Goal: Information Seeking & Learning: Check status

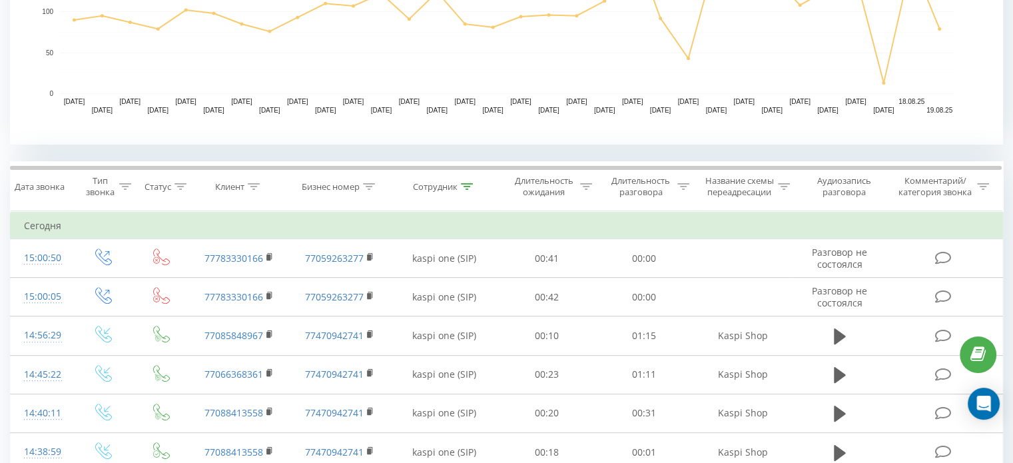
scroll to position [386, 0]
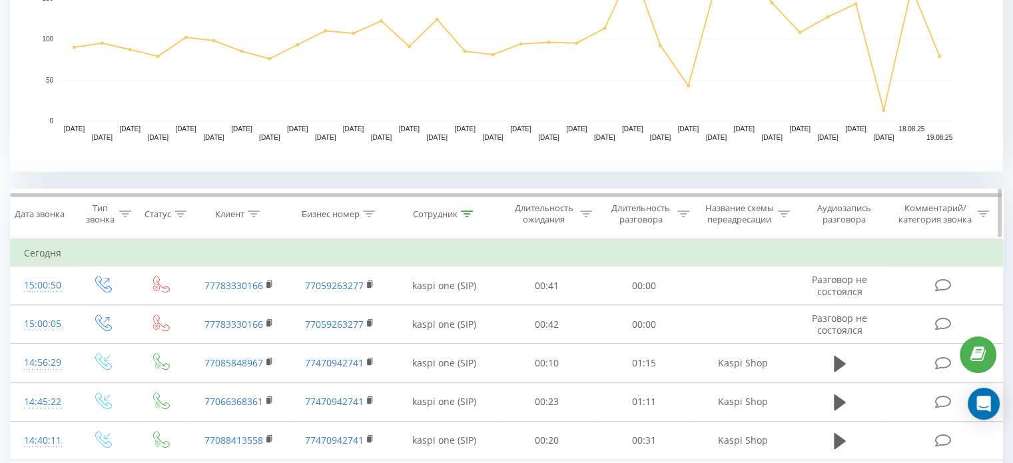
click at [460, 202] on th "Сотрудник" at bounding box center [444, 213] width 109 height 49
click at [463, 209] on div at bounding box center [467, 214] width 12 height 11
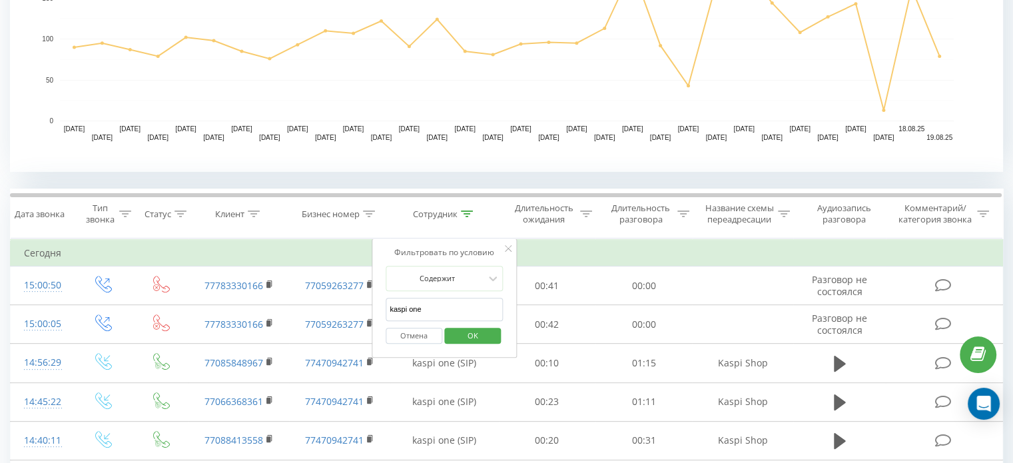
click at [418, 301] on input "kaspi one" at bounding box center [444, 309] width 117 height 23
click at [426, 304] on input "kaspi one" at bounding box center [444, 309] width 117 height 23
click at [479, 338] on span "OK" at bounding box center [472, 335] width 37 height 21
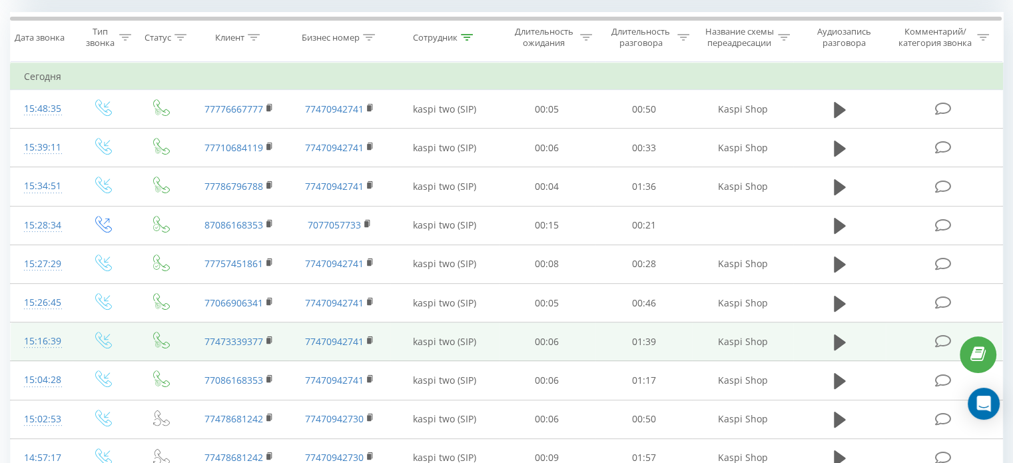
scroll to position [506, 0]
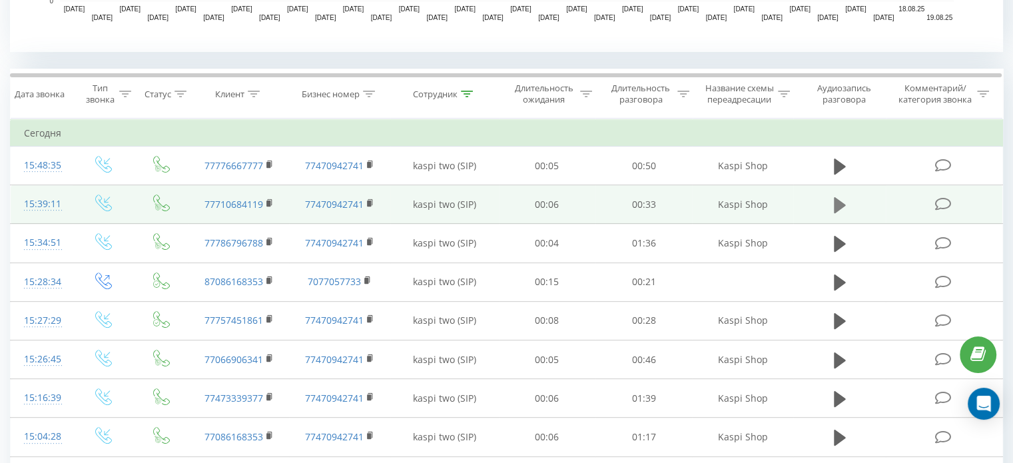
click at [844, 202] on icon at bounding box center [840, 205] width 12 height 19
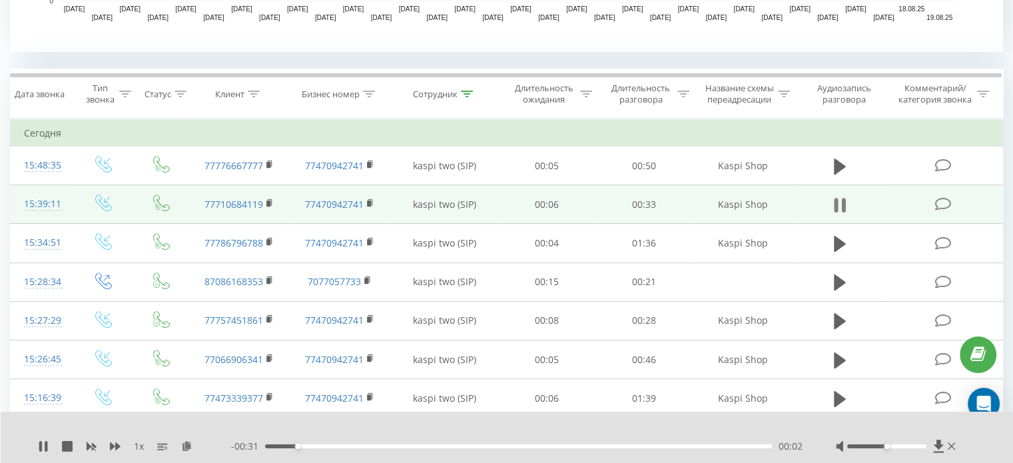
click at [832, 207] on button at bounding box center [840, 205] width 20 height 20
click at [466, 91] on icon at bounding box center [467, 94] width 12 height 7
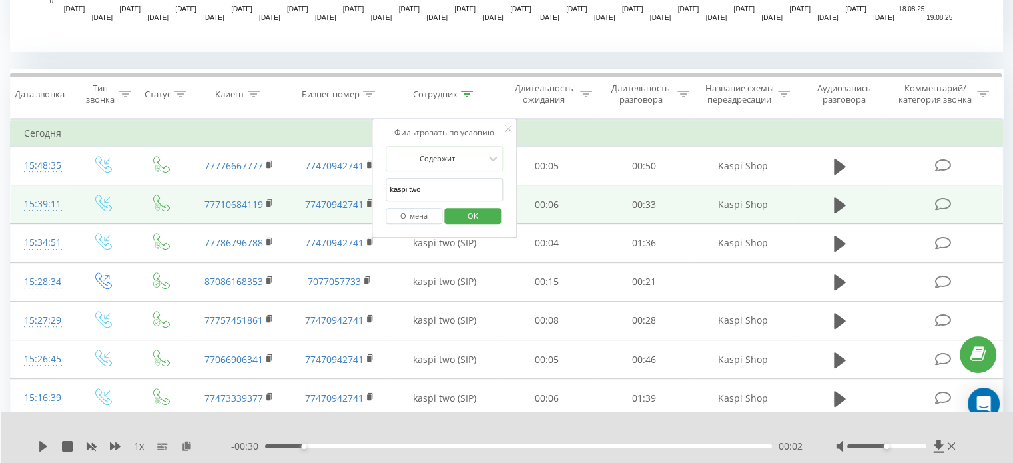
click at [438, 187] on input "kaspi two" at bounding box center [444, 189] width 117 height 23
type input "kaspi one"
click at [480, 215] on span "OK" at bounding box center [472, 215] width 37 height 21
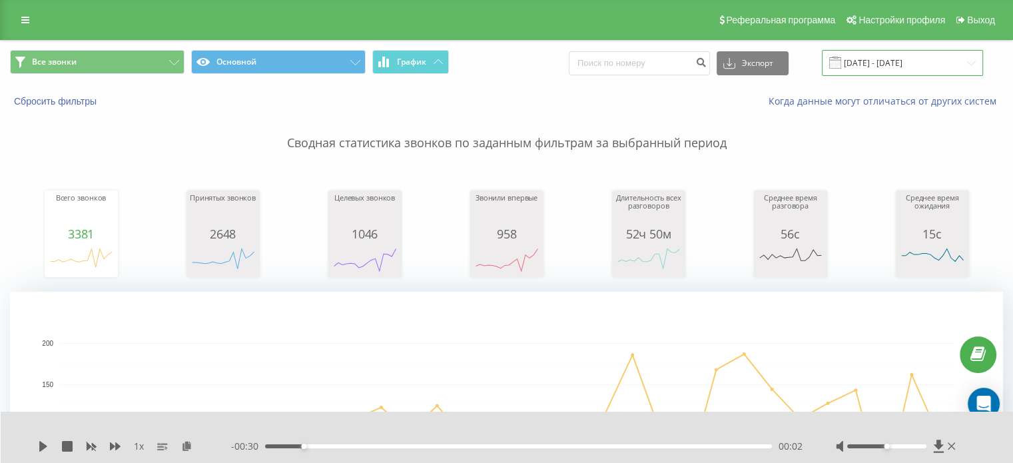
click at [910, 52] on input "[DATE] - [DATE]" at bounding box center [902, 63] width 161 height 26
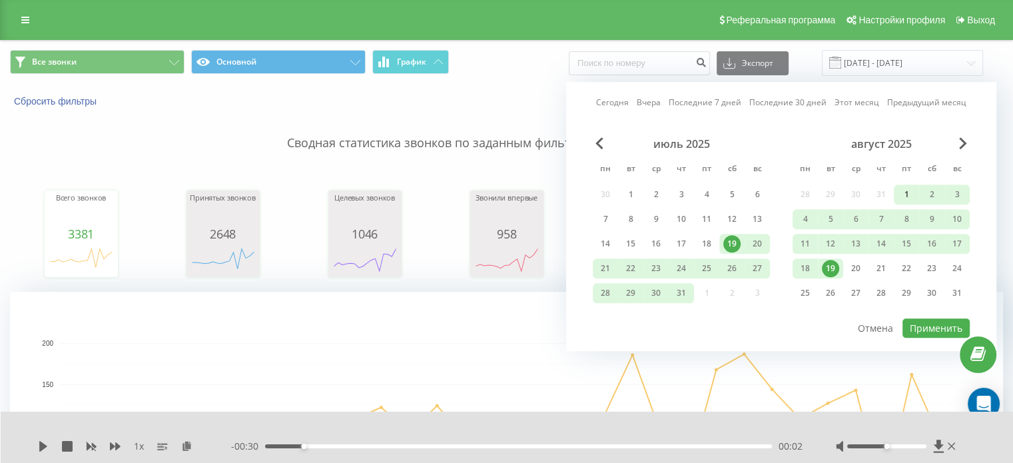
click at [910, 190] on div "1" at bounding box center [906, 194] width 17 height 17
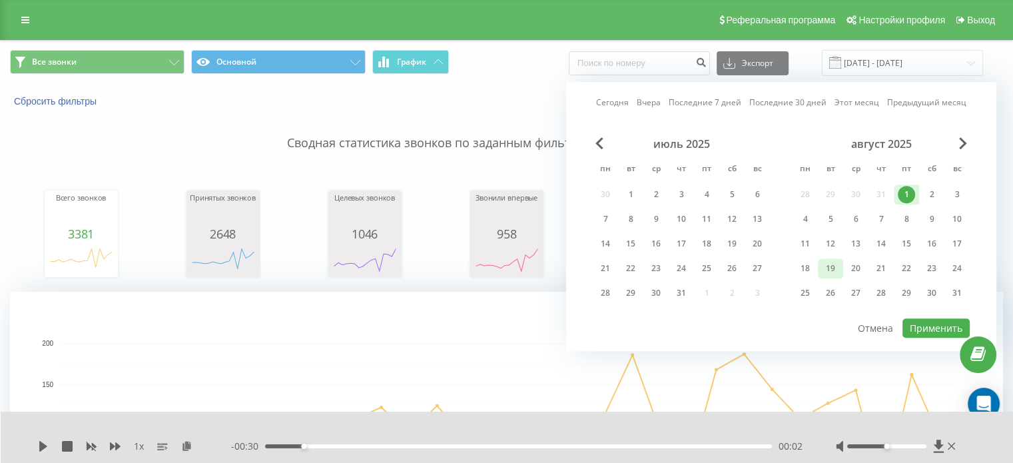
click at [833, 262] on div "19" at bounding box center [830, 268] width 17 height 17
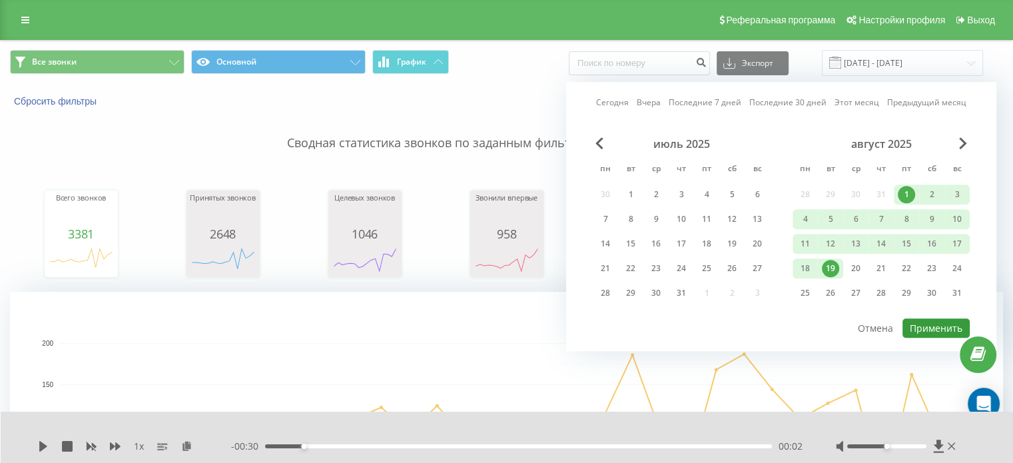
click at [952, 325] on button "Применить" at bounding box center [936, 328] width 67 height 19
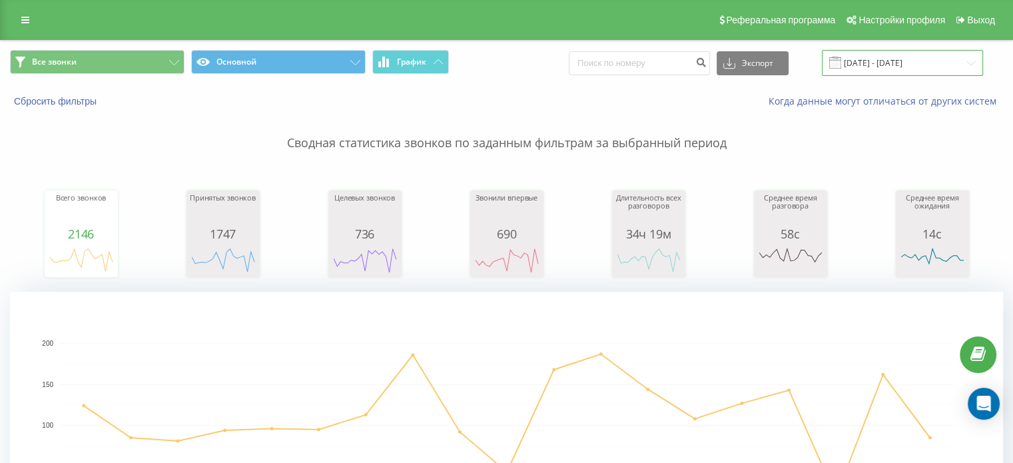
click at [955, 63] on input "[DATE] - [DATE]" at bounding box center [902, 63] width 161 height 26
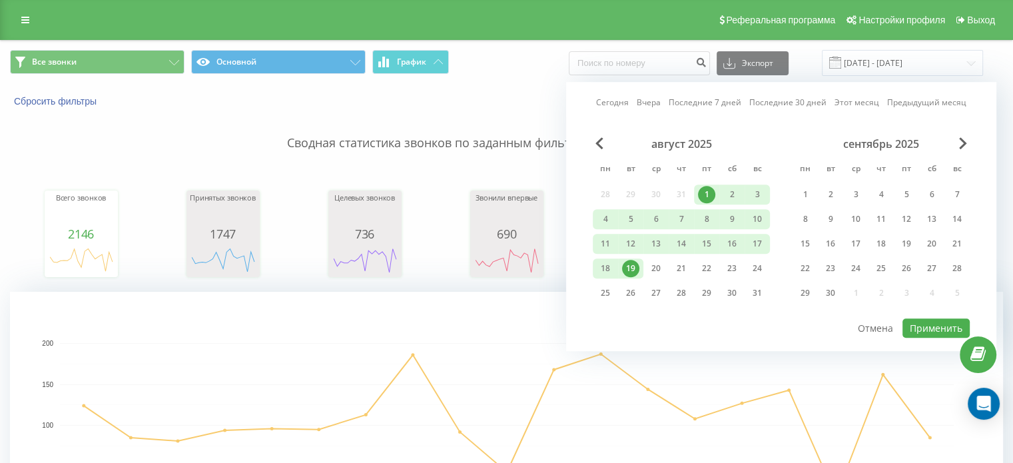
click at [629, 266] on div "19" at bounding box center [630, 268] width 17 height 17
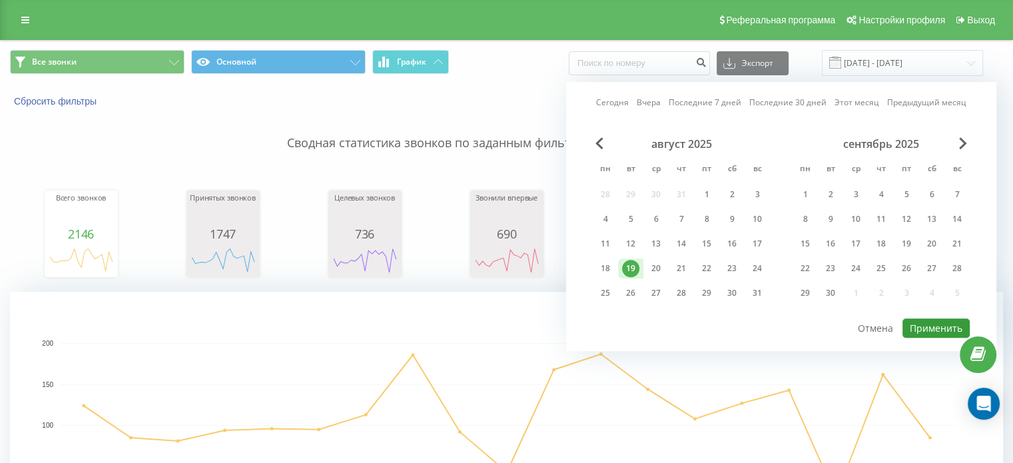
click at [952, 321] on button "Применить" at bounding box center [936, 328] width 67 height 19
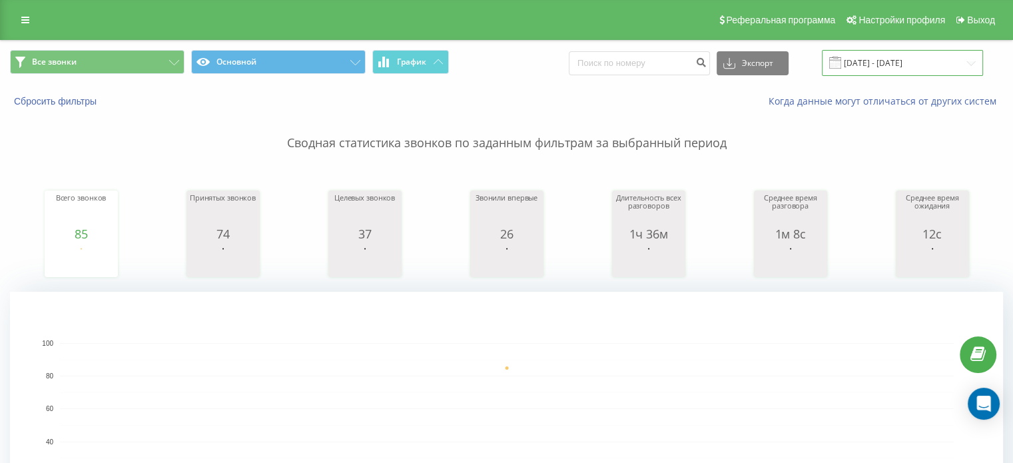
click at [902, 65] on input "[DATE] - [DATE]" at bounding box center [902, 63] width 161 height 26
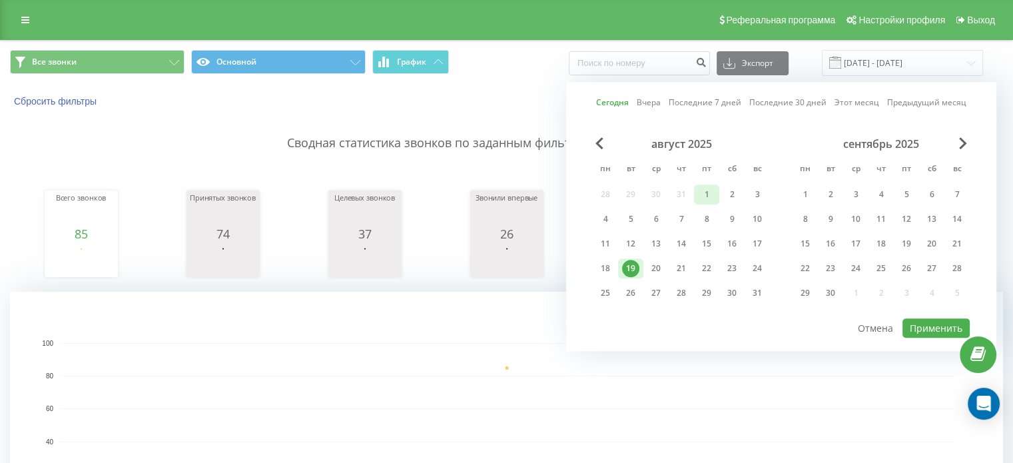
click at [702, 185] on div "1" at bounding box center [706, 195] width 25 height 20
click at [634, 265] on div "19" at bounding box center [630, 268] width 17 height 17
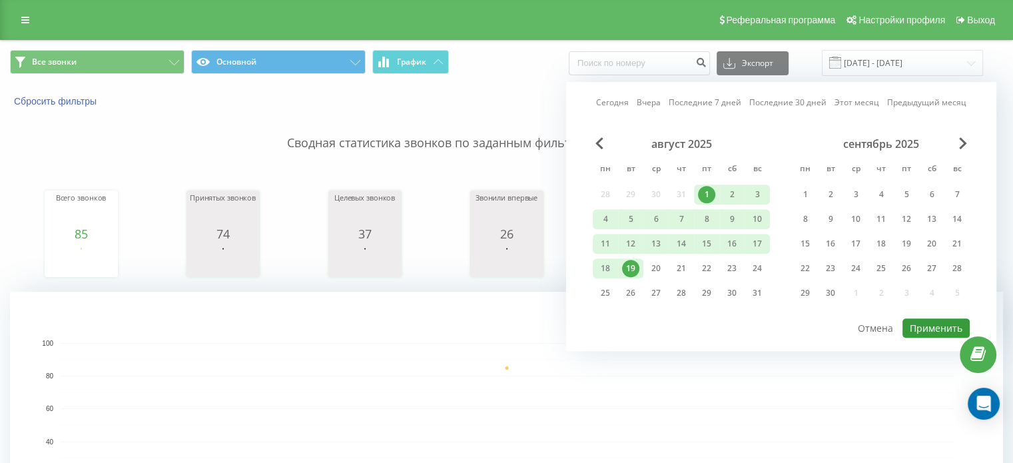
click at [927, 319] on button "Применить" at bounding box center [936, 328] width 67 height 19
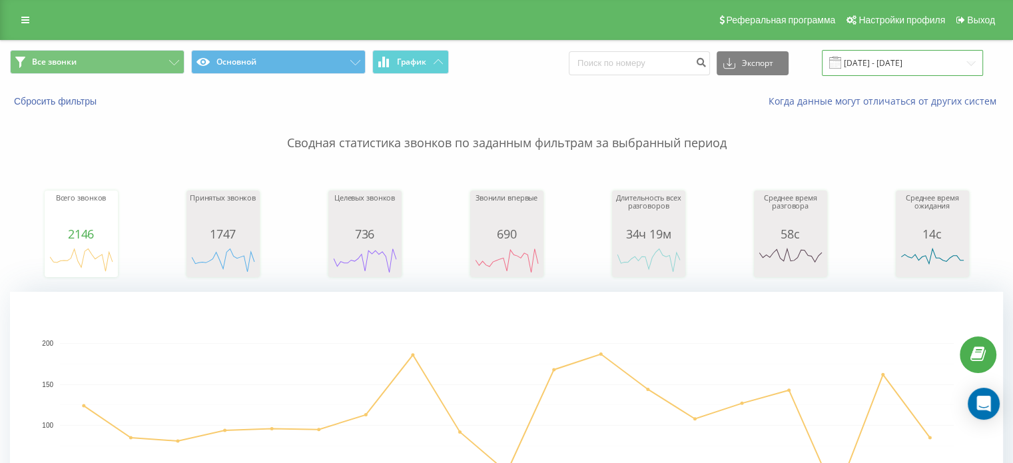
click at [910, 64] on input "[DATE] - [DATE]" at bounding box center [902, 63] width 161 height 26
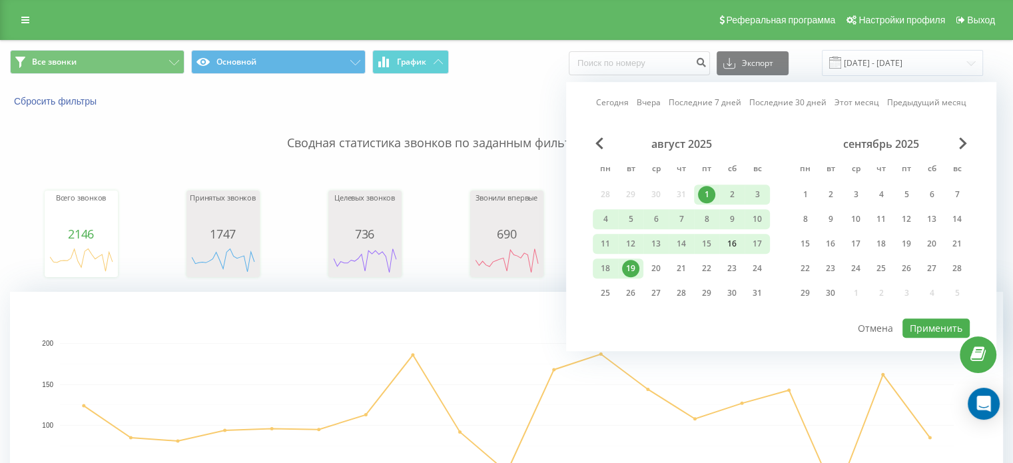
click at [741, 241] on div "16" at bounding box center [732, 244] width 25 height 20
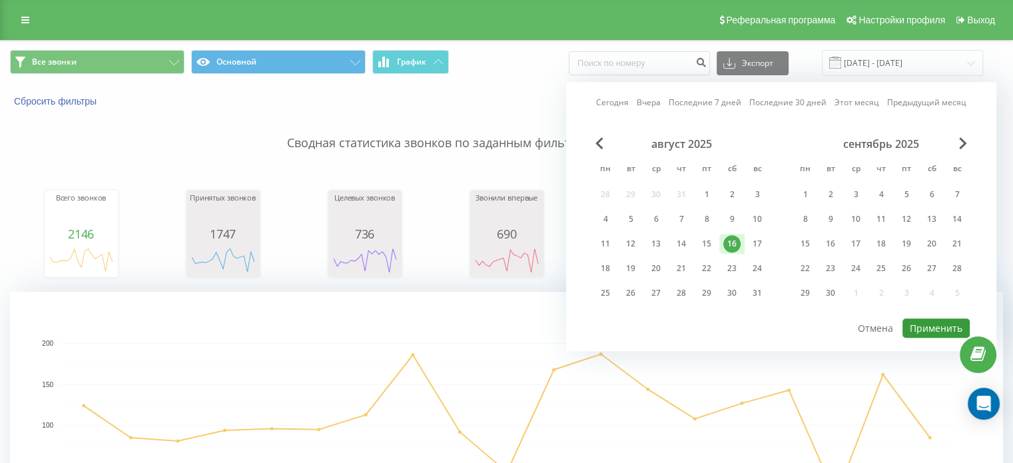
click at [940, 319] on button "Применить" at bounding box center [936, 328] width 67 height 19
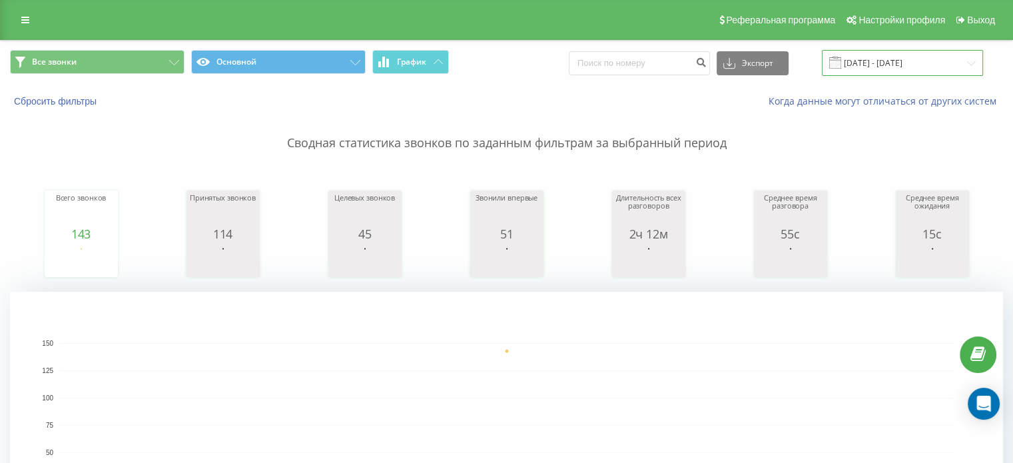
click at [892, 61] on input "[DATE] - [DATE]" at bounding box center [902, 63] width 161 height 26
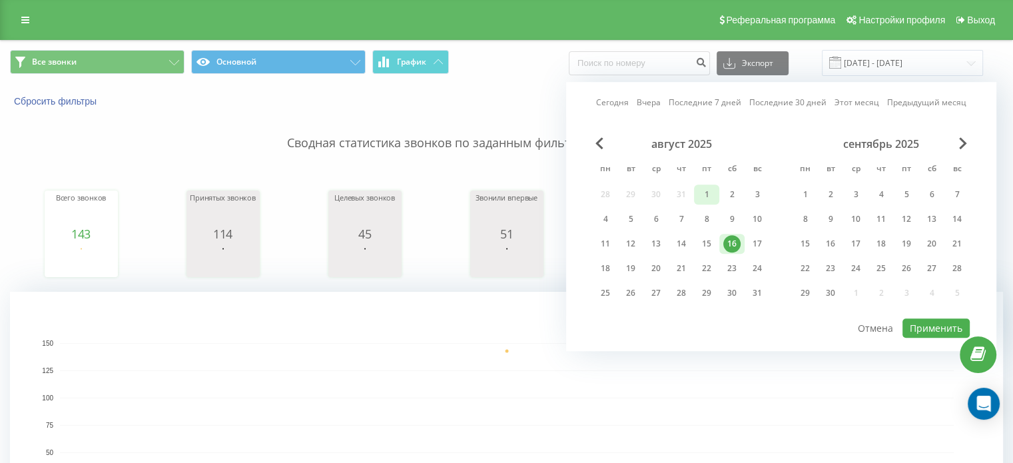
click at [702, 197] on div "1" at bounding box center [706, 194] width 17 height 17
click at [736, 239] on div "16" at bounding box center [732, 243] width 17 height 17
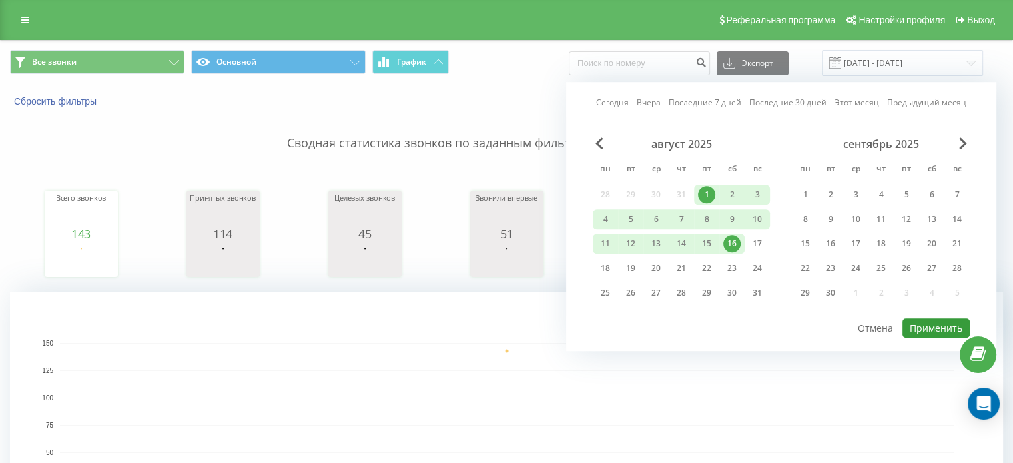
click at [935, 329] on button "Применить" at bounding box center [936, 328] width 67 height 19
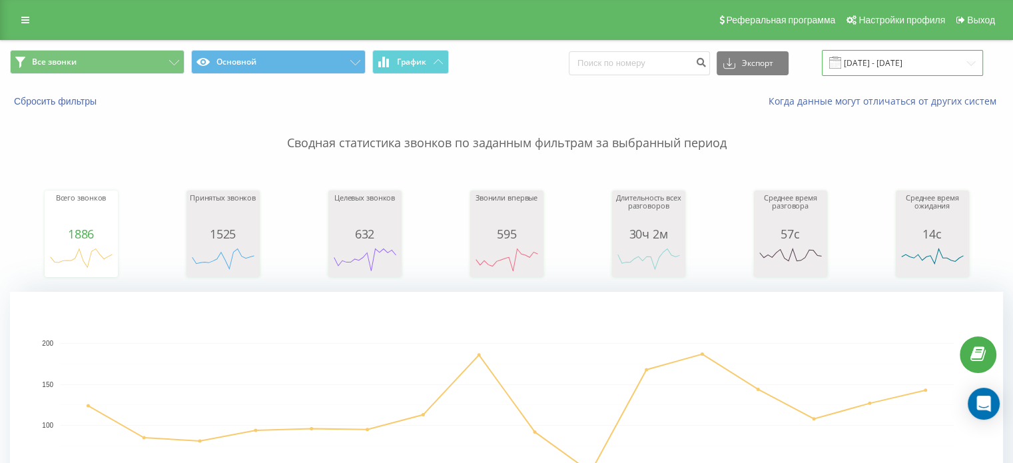
click at [896, 66] on input "[DATE] - [DATE]" at bounding box center [902, 63] width 161 height 26
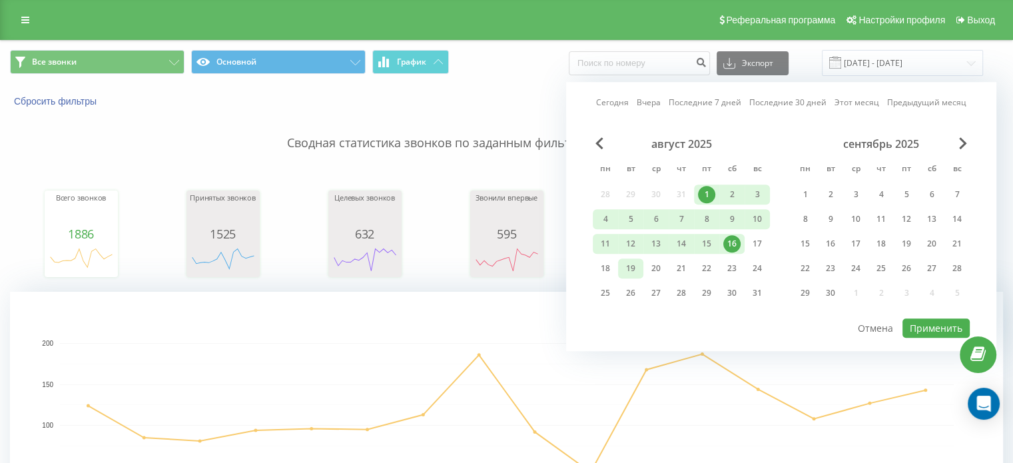
click at [633, 264] on div "19" at bounding box center [630, 268] width 17 height 17
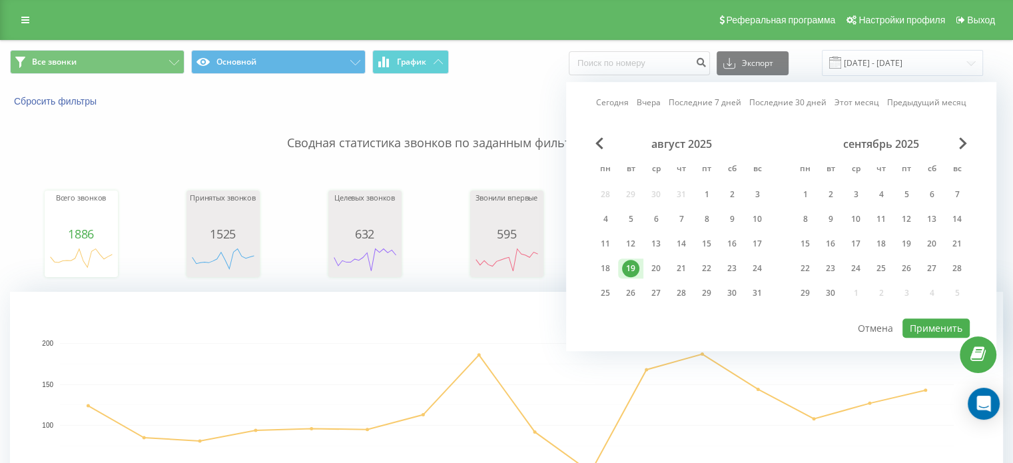
drag, startPoint x: 702, startPoint y: 187, endPoint x: 848, endPoint y: 285, distance: 175.2
click at [704, 187] on div "1" at bounding box center [706, 194] width 17 height 17
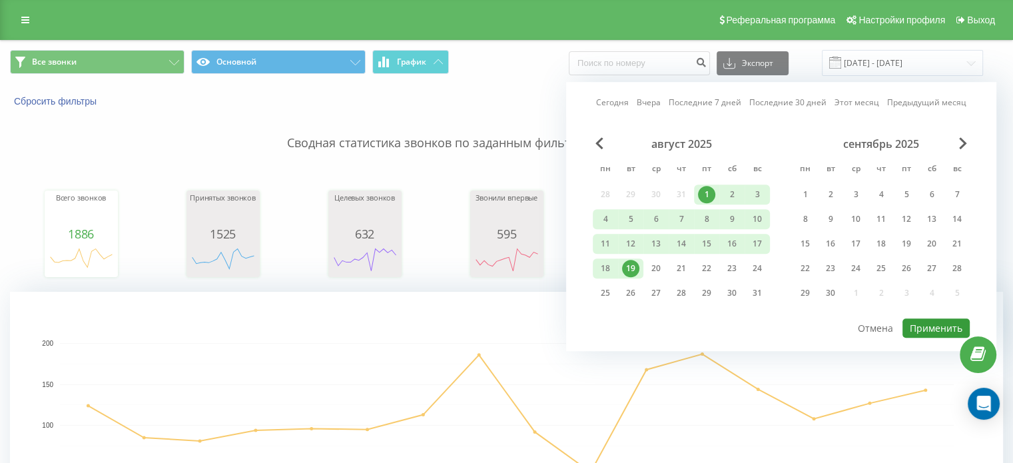
click at [934, 322] on button "Применить" at bounding box center [936, 328] width 67 height 19
type input "[DATE] - [DATE]"
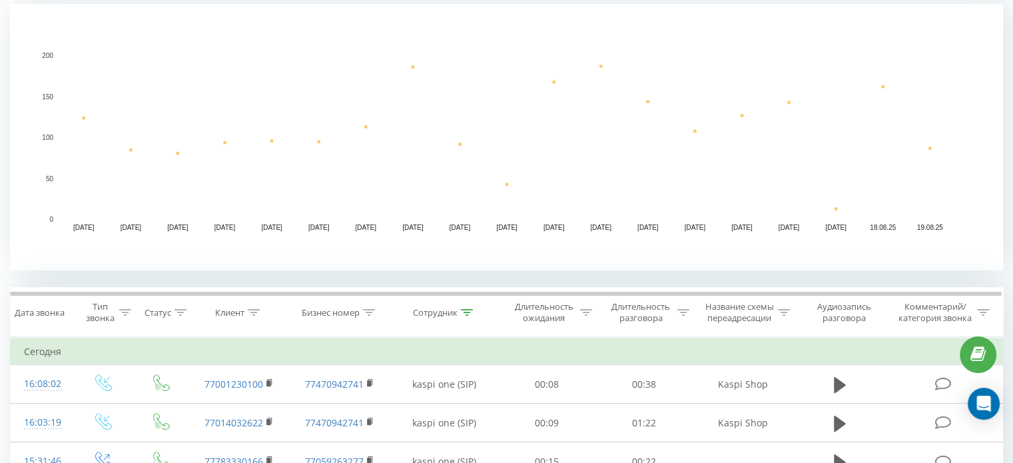
scroll to position [267, 0]
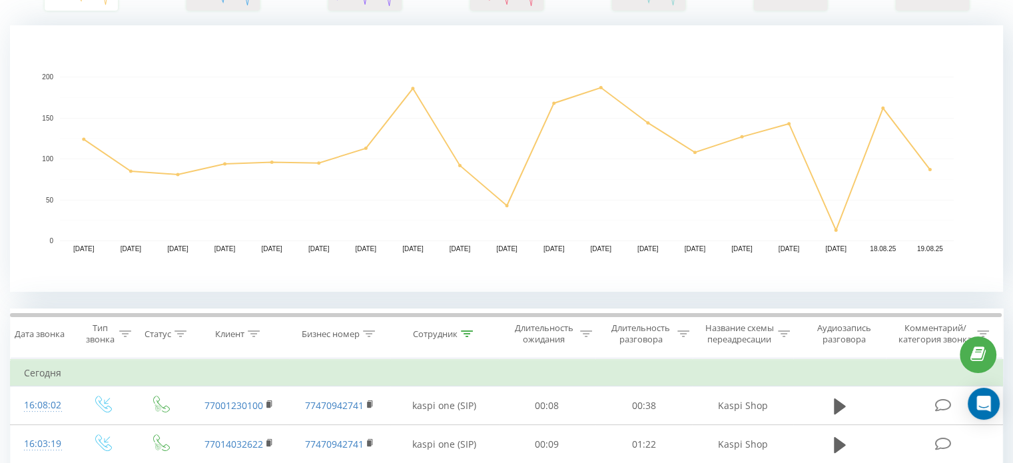
click at [720, 273] on rect "A chart." at bounding box center [507, 158] width 994 height 267
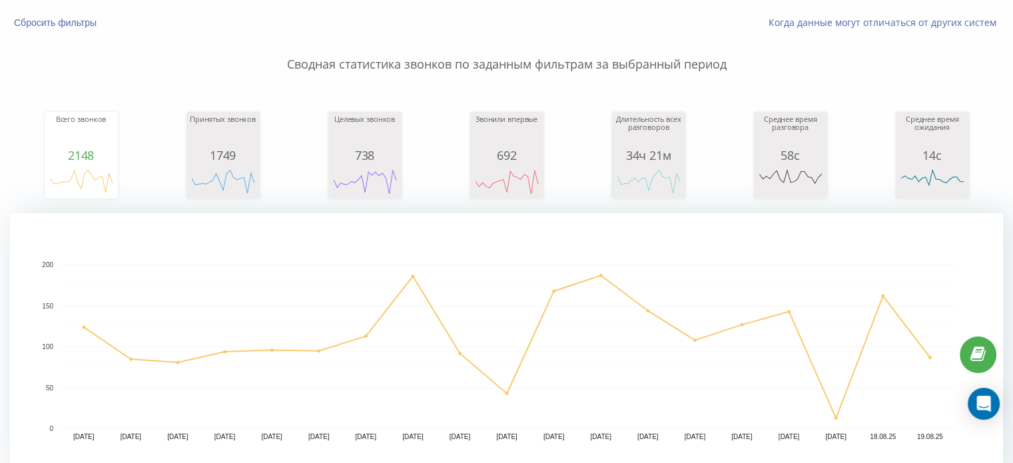
scroll to position [0, 0]
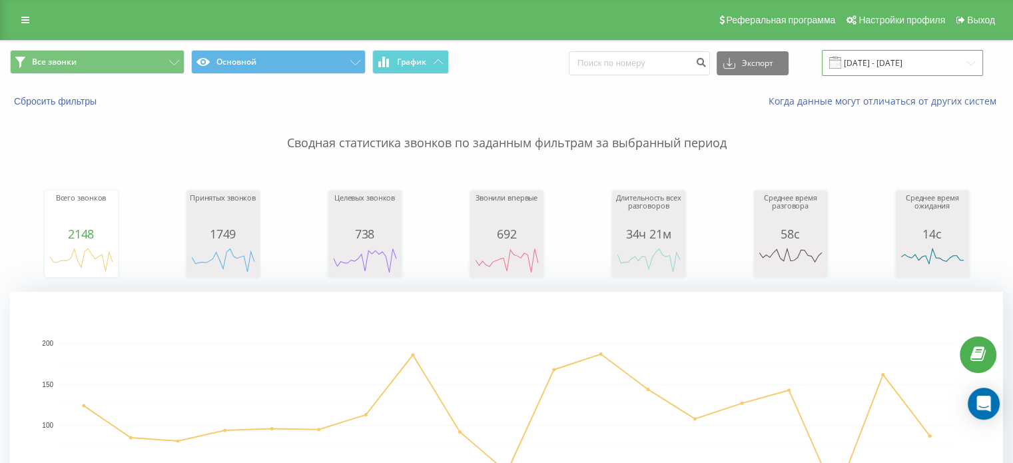
click at [884, 69] on input "[DATE] - [DATE]" at bounding box center [902, 63] width 161 height 26
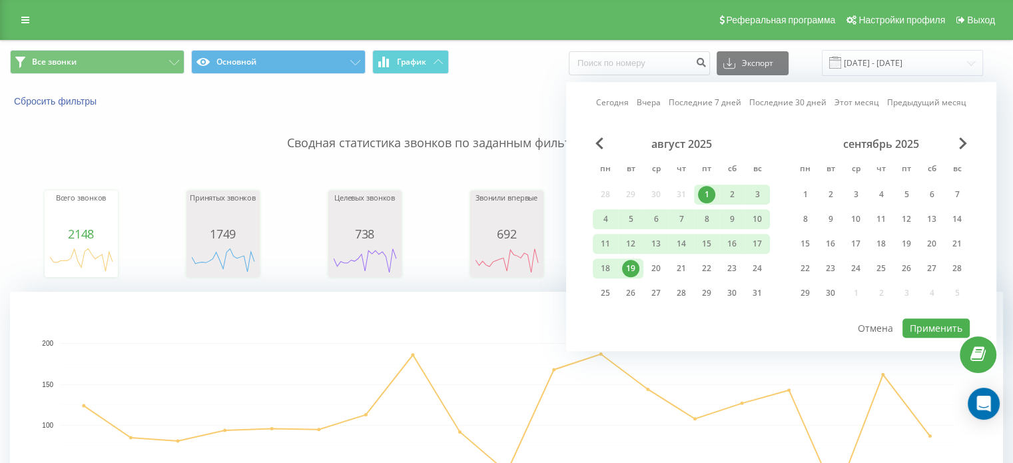
click at [528, 307] on rect "A chart." at bounding box center [507, 425] width 994 height 267
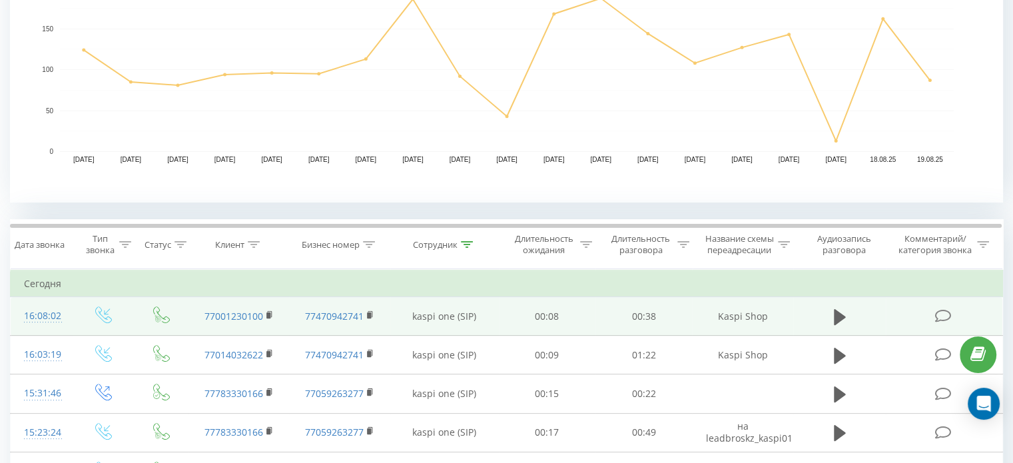
scroll to position [400, 0]
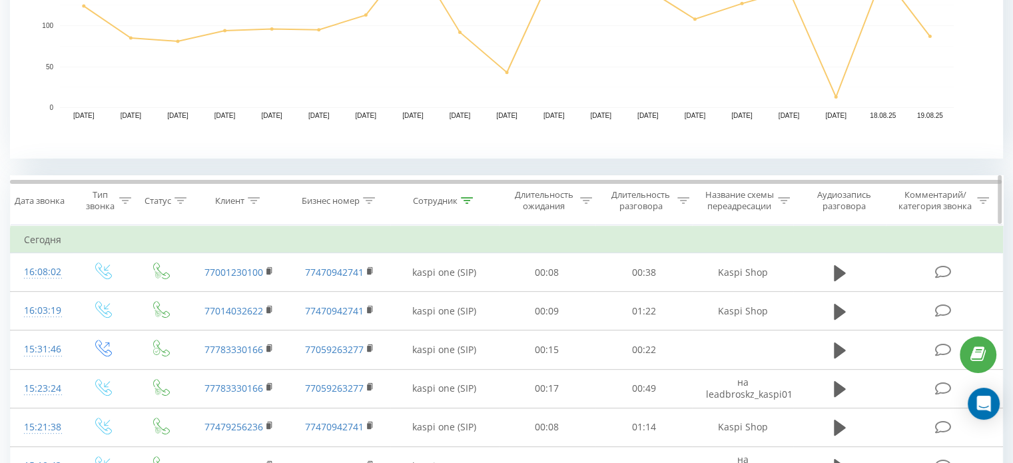
click at [472, 204] on div at bounding box center [467, 200] width 12 height 11
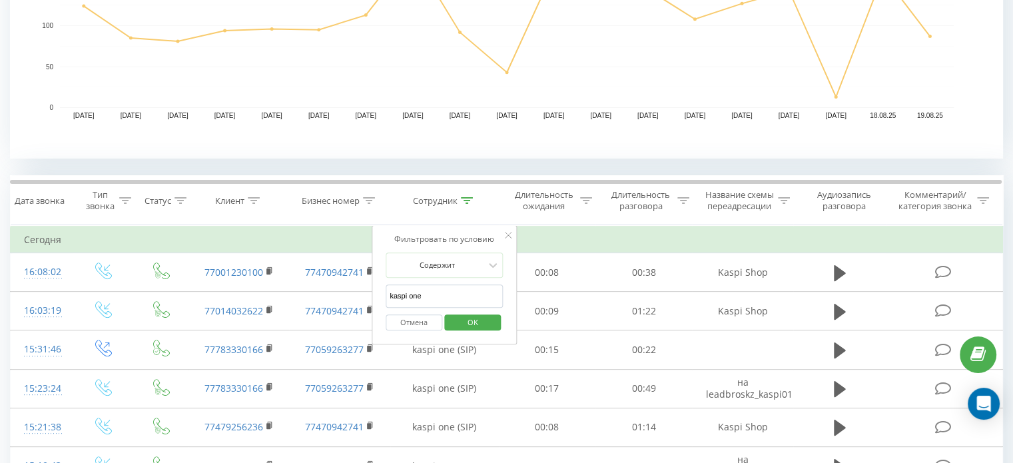
click at [456, 301] on input "kaspi one" at bounding box center [444, 296] width 117 height 23
type input "kaspi two"
click at [478, 315] on span "OK" at bounding box center [472, 322] width 37 height 21
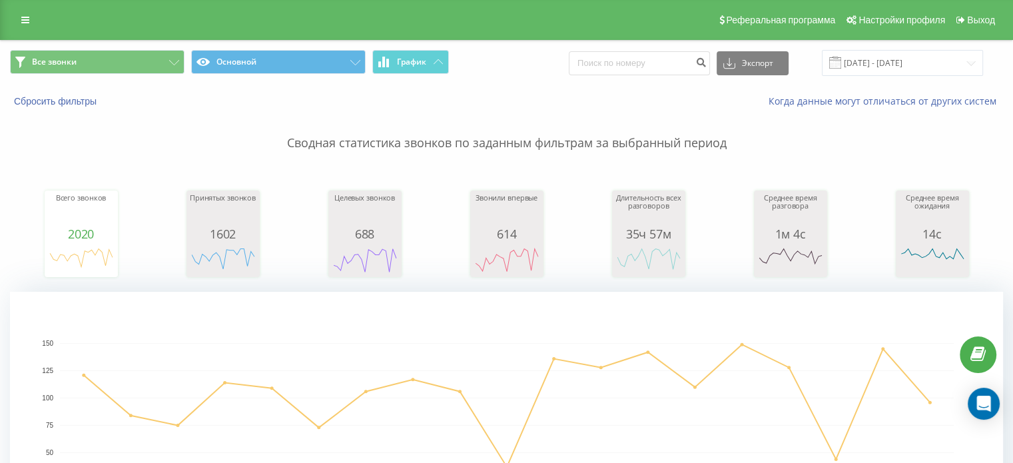
click at [8, 19] on div "Реферальная программа Настройки профиля Выход" at bounding box center [506, 20] width 1013 height 40
click at [13, 20] on link at bounding box center [25, 20] width 24 height 19
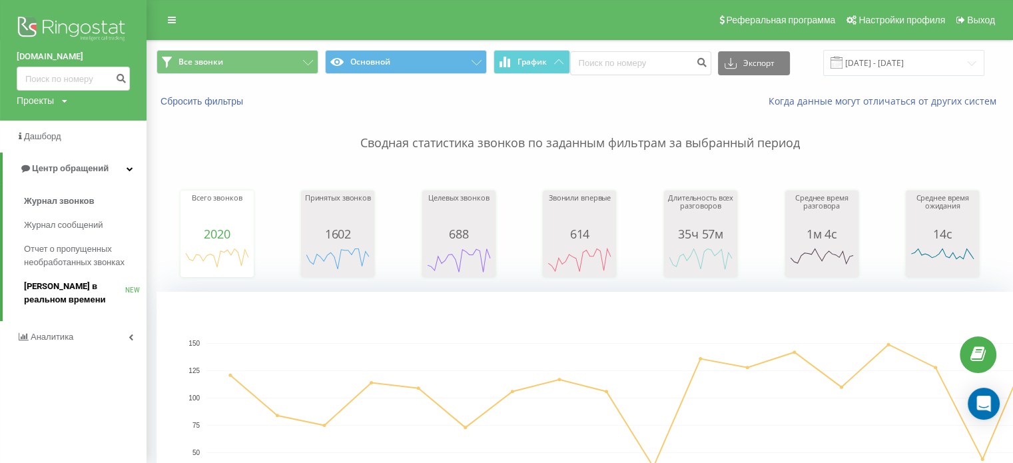
click at [72, 284] on span "[PERSON_NAME] в реальном времени" at bounding box center [74, 293] width 101 height 27
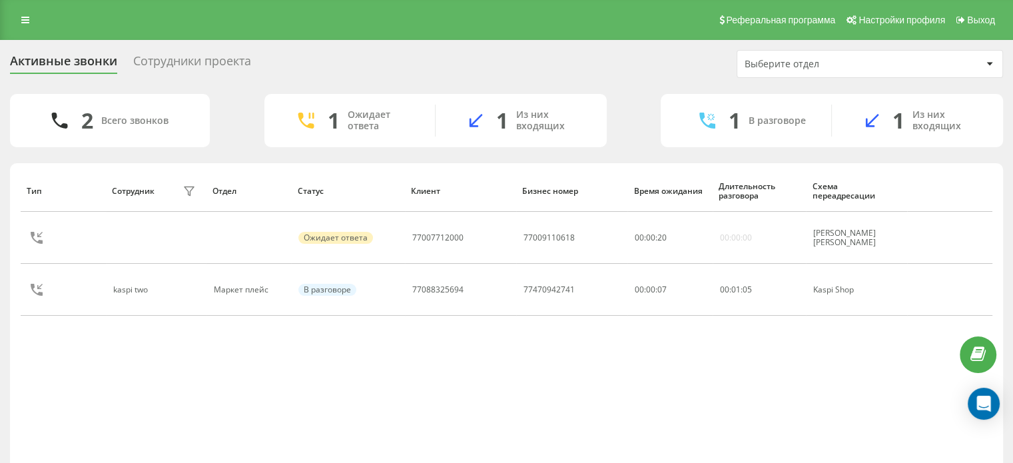
click at [39, 25] on div "Реферальная программа Настройки профиля Выход" at bounding box center [506, 20] width 1013 height 40
click at [17, 21] on link at bounding box center [25, 20] width 24 height 19
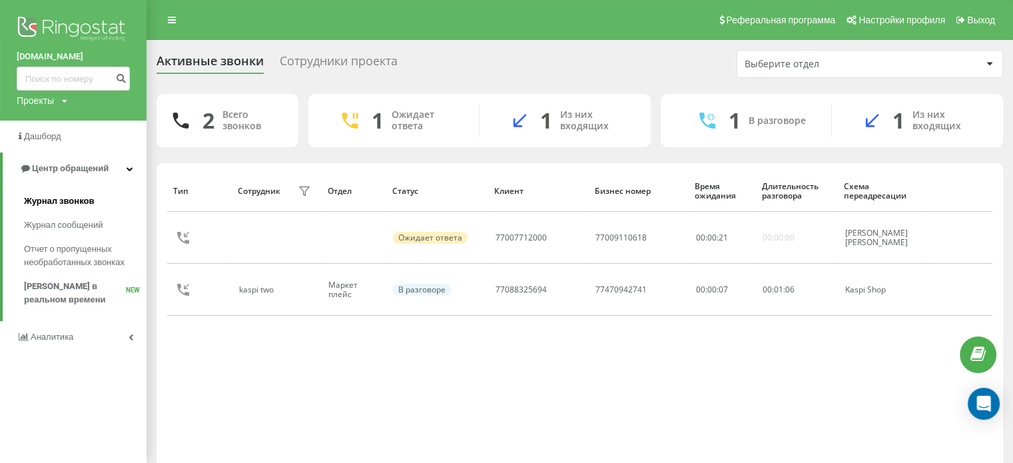
click at [67, 203] on span "Журнал звонков" at bounding box center [59, 201] width 70 height 13
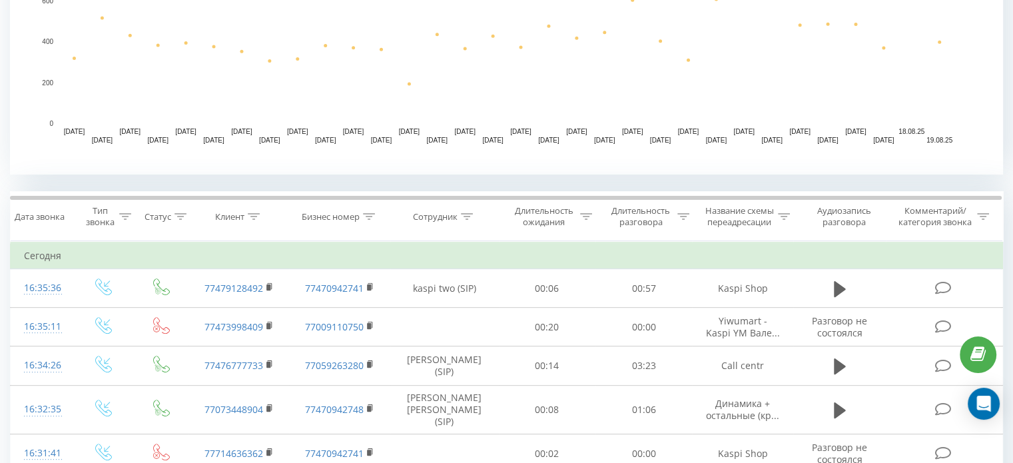
scroll to position [466, 0]
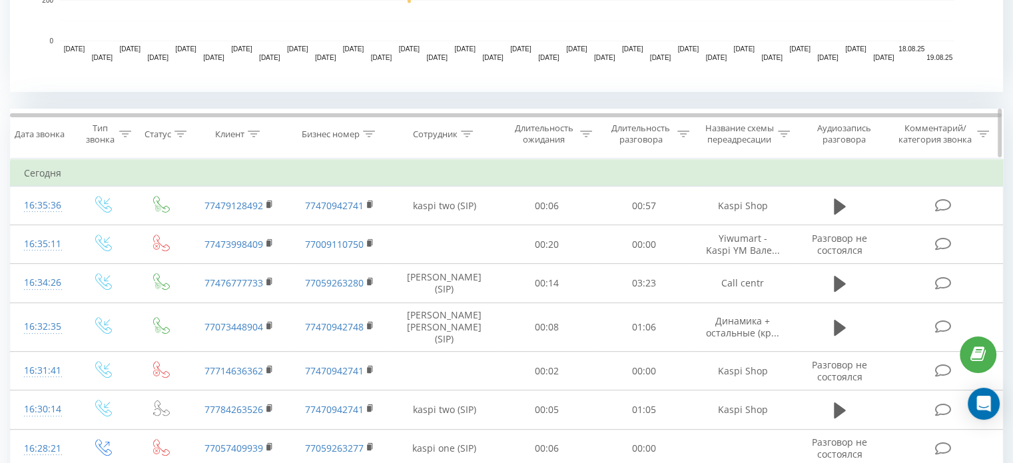
click at [256, 133] on icon at bounding box center [254, 134] width 12 height 7
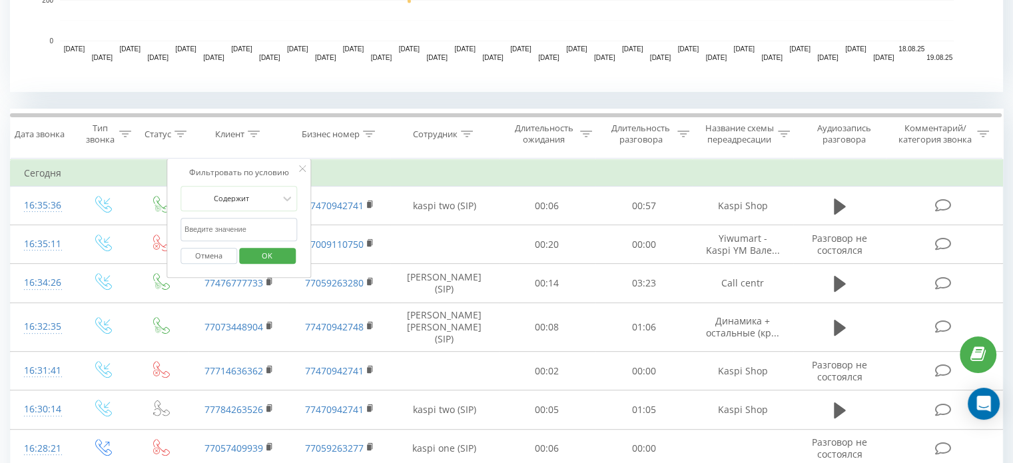
paste input "77477480601"
type input "77477480601"
click at [262, 253] on span "OK" at bounding box center [267, 255] width 37 height 21
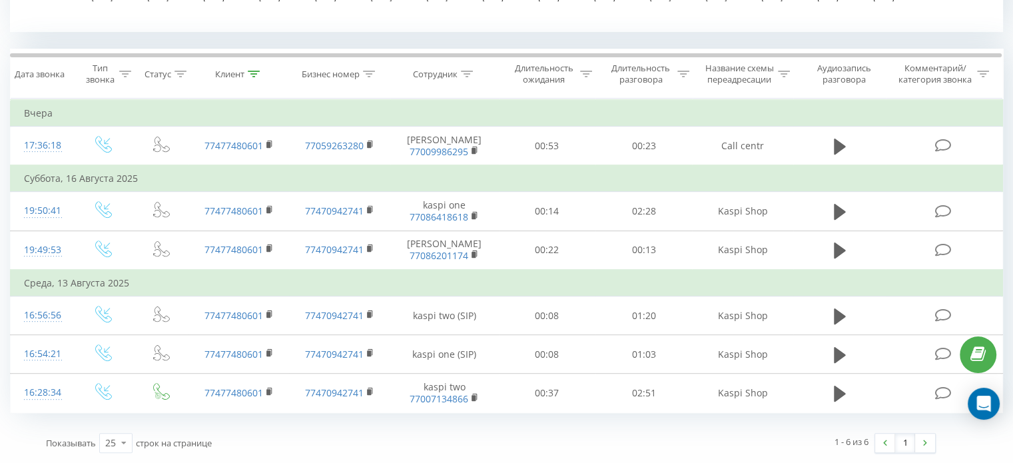
scroll to position [524, 0]
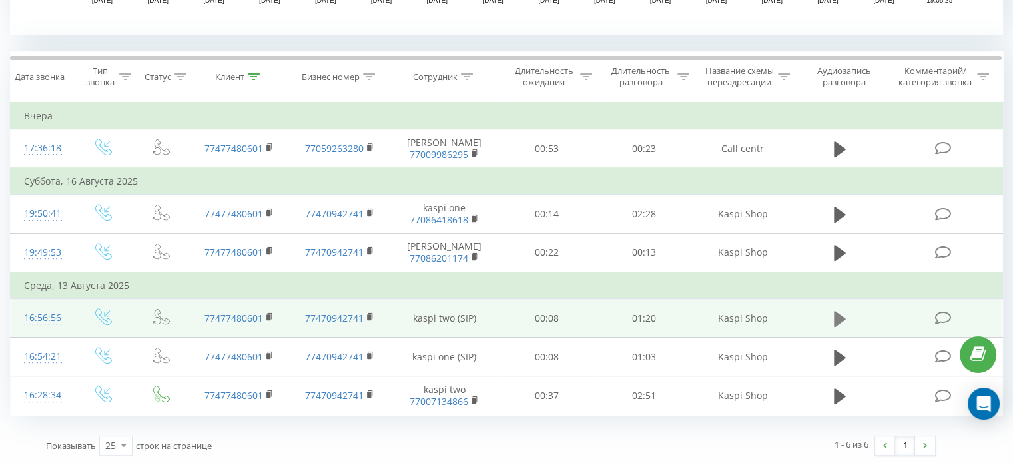
click at [842, 318] on icon at bounding box center [840, 319] width 12 height 16
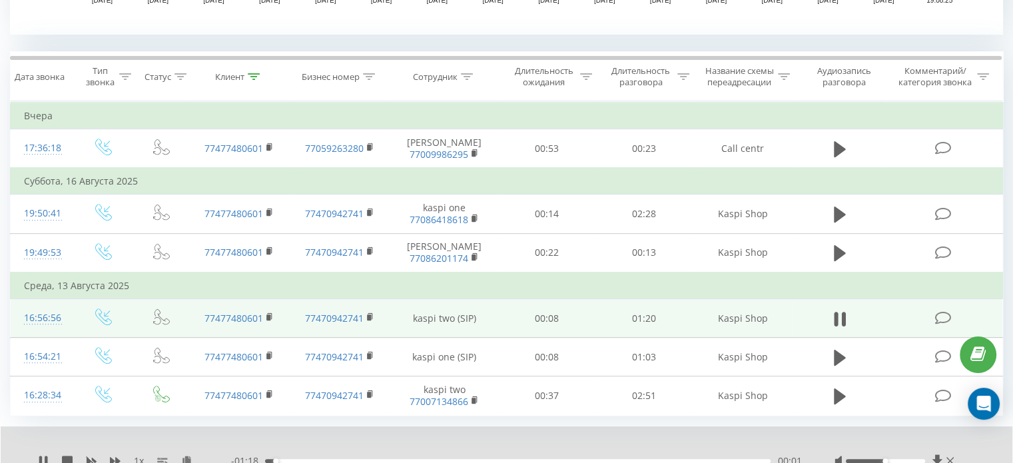
click at [402, 451] on div "1 x - 01:18 00:01 00:01" at bounding box center [507, 451] width 1012 height 51
click at [400, 455] on div "- 01:17 00:01 00:01" at bounding box center [516, 460] width 570 height 13
click at [400, 459] on div "00:21" at bounding box center [518, 461] width 506 height 4
click at [844, 316] on icon at bounding box center [844, 319] width 4 height 15
click at [849, 312] on button at bounding box center [840, 319] width 20 height 20
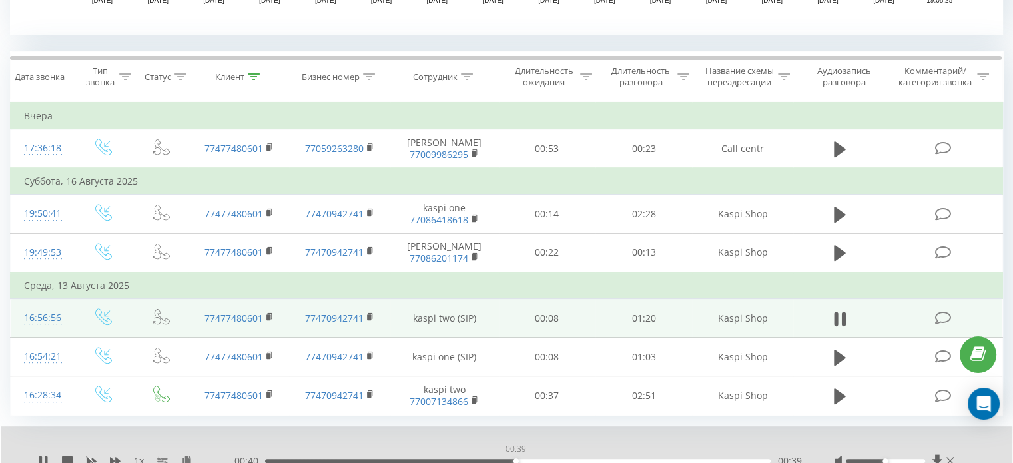
click at [516, 459] on div "00:39" at bounding box center [518, 461] width 506 height 4
click at [592, 460] on div "00:39" at bounding box center [518, 461] width 506 height 4
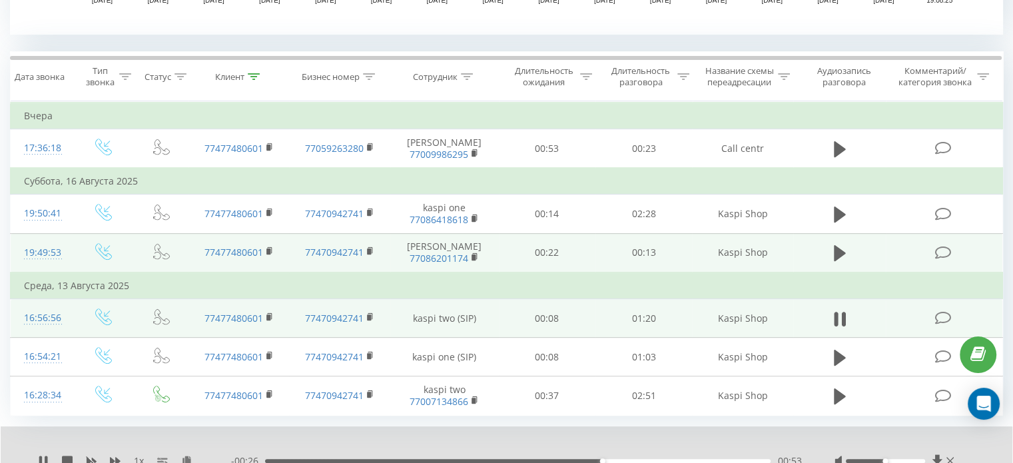
click at [838, 241] on td at bounding box center [840, 252] width 93 height 39
click at [836, 247] on icon at bounding box center [840, 253] width 12 height 16
drag, startPoint x: 356, startPoint y: 450, endPoint x: 354, endPoint y: 458, distance: 8.1
click at [354, 452] on div "1 x - 00:12 00:00 00:00" at bounding box center [507, 451] width 1012 height 51
click at [354, 459] on div "00:00" at bounding box center [518, 461] width 506 height 4
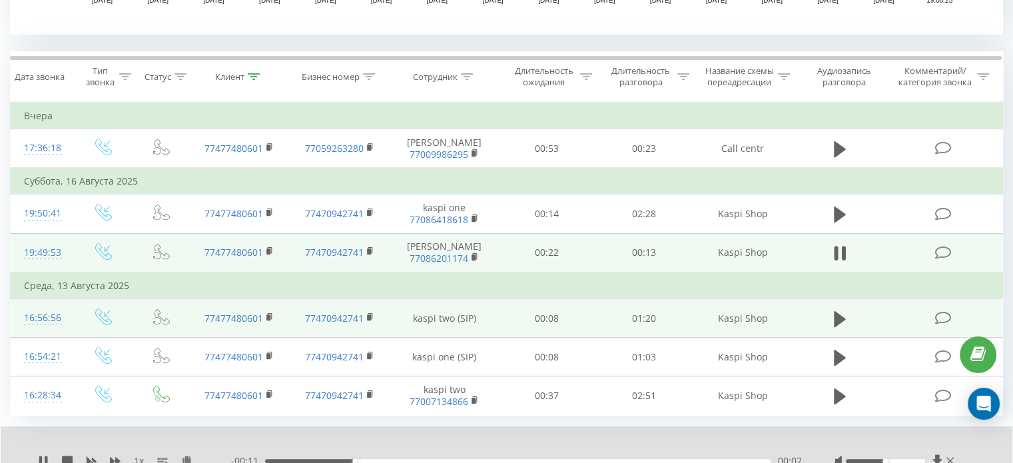
click at [400, 459] on div "00:02" at bounding box center [518, 461] width 506 height 4
click at [493, 460] on div "- 00:09 00:03 00:03" at bounding box center [516, 460] width 570 height 13
click at [540, 459] on div "00:07" at bounding box center [518, 461] width 506 height 4
click at [584, 459] on div "00:08" at bounding box center [518, 461] width 506 height 4
drag, startPoint x: 621, startPoint y: 459, endPoint x: 640, endPoint y: 459, distance: 18.7
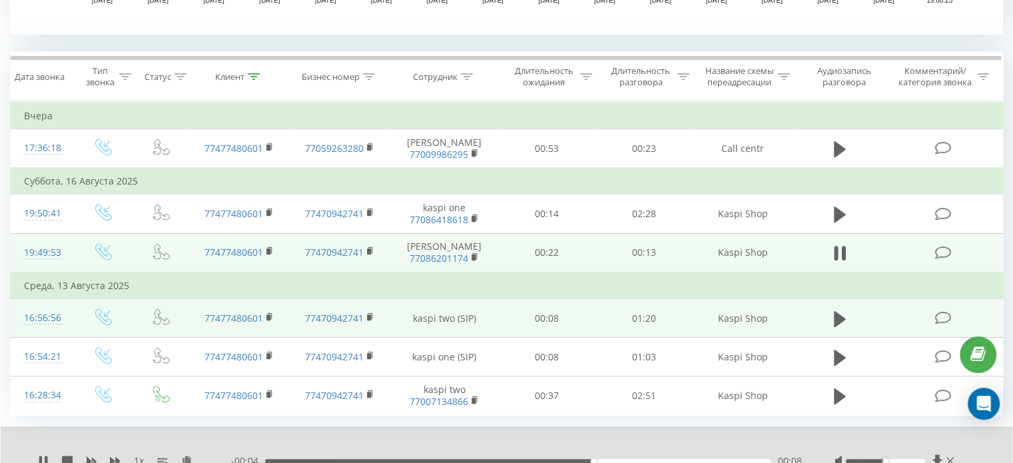
click at [624, 459] on div "00:08" at bounding box center [518, 461] width 506 height 4
click at [674, 459] on div "00:09" at bounding box center [518, 461] width 506 height 4
click at [704, 460] on div "00:11" at bounding box center [518, 461] width 506 height 4
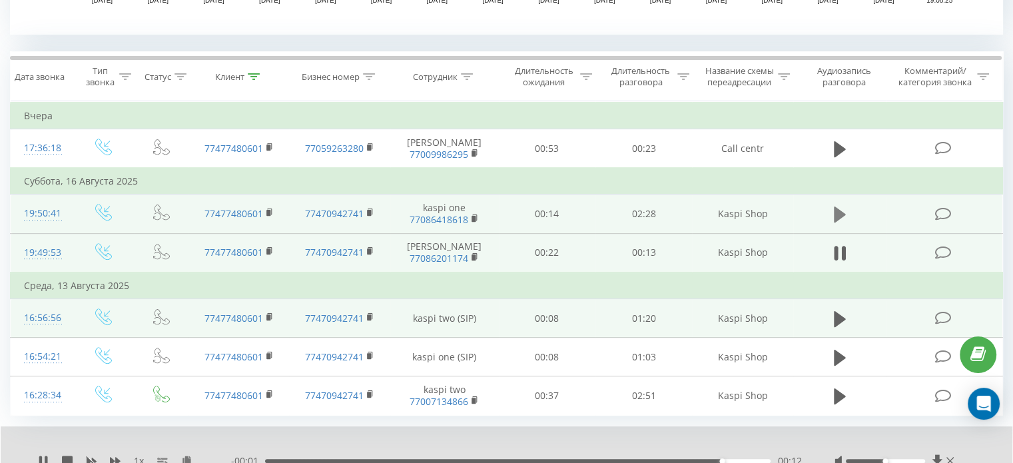
click at [836, 212] on icon at bounding box center [840, 215] width 12 height 16
click at [322, 454] on div "--:-- --:--" at bounding box center [516, 460] width 570 height 13
click at [319, 459] on div at bounding box center [511, 461] width 514 height 4
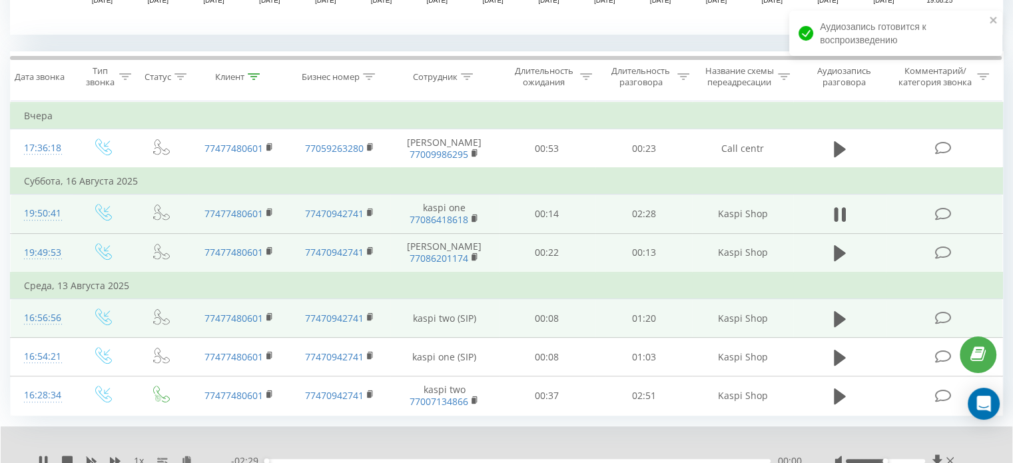
click at [323, 459] on div "00:00" at bounding box center [518, 461] width 506 height 4
click at [360, 459] on div "00:28" at bounding box center [518, 461] width 506 height 4
click at [426, 454] on div "- 02:01 00:28 00:28" at bounding box center [516, 460] width 570 height 13
click at [442, 459] on div "00:28" at bounding box center [518, 461] width 506 height 4
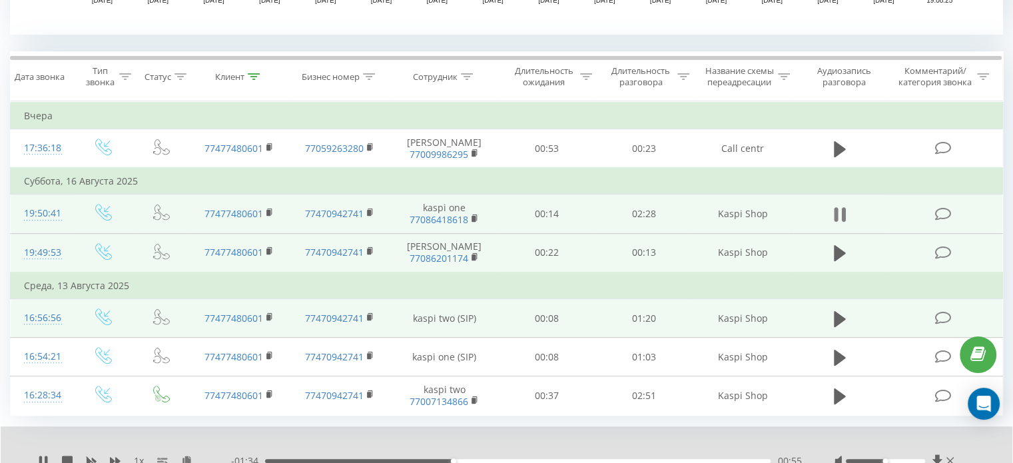
click at [834, 213] on button at bounding box center [840, 215] width 20 height 20
